Goal: Task Accomplishment & Management: Manage account settings

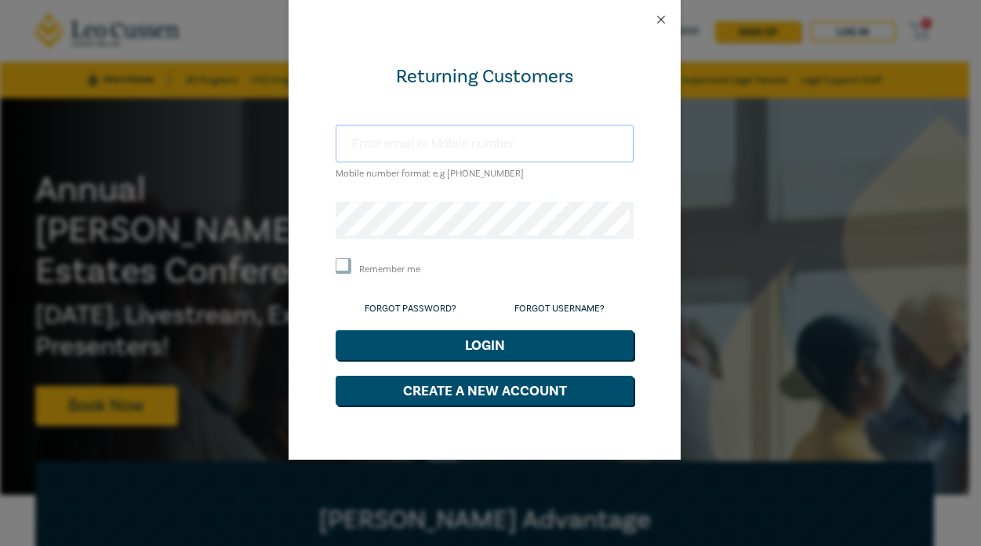
type input "[EMAIL_ADDRESS][DOMAIN_NAME]"
click at [660, 19] on button "Close" at bounding box center [661, 20] width 14 height 14
type input "[EMAIL_ADDRESS][DOMAIN_NAME]"
drag, startPoint x: 489, startPoint y: 140, endPoint x: 388, endPoint y: 140, distance: 101.2
click at [388, 140] on input "[EMAIL_ADDRESS][DOMAIN_NAME]" at bounding box center [485, 144] width 298 height 38
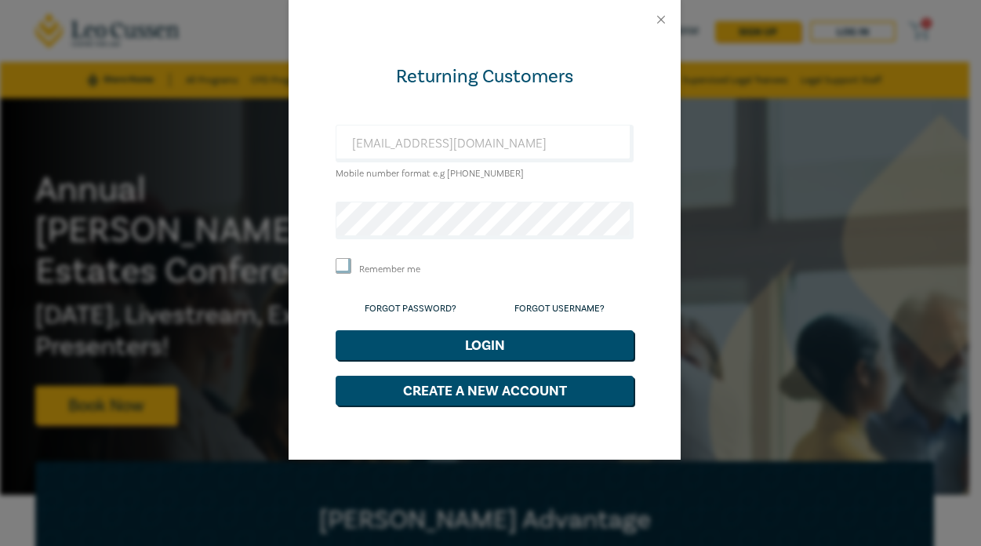
click at [88, 247] on div "Returning Customers [EMAIL_ADDRESS][DOMAIN_NAME] Mobile number format e.g [PHON…" at bounding box center [490, 273] width 981 height 546
